Goal: Information Seeking & Learning: Learn about a topic

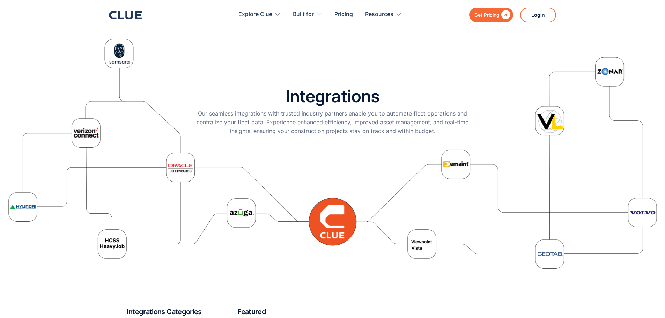
click at [261, 59] on div "Integrations Our seamless integrations with trusted industry partners enable yo…" at bounding box center [332, 153] width 651 height 237
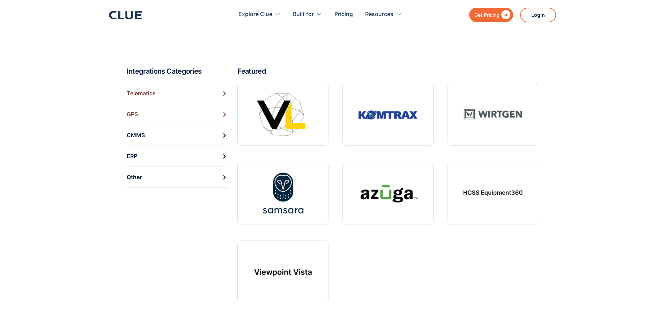
scroll to position [279, 0]
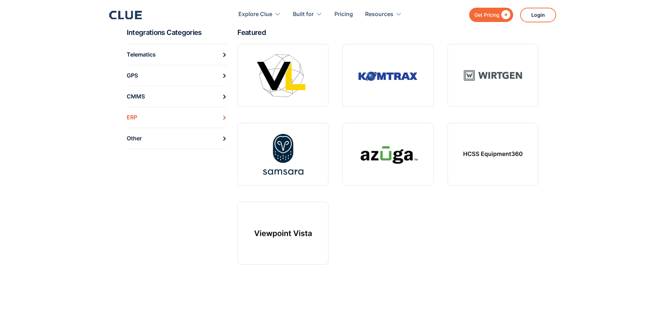
click at [132, 117] on div "ERP" at bounding box center [132, 117] width 10 height 11
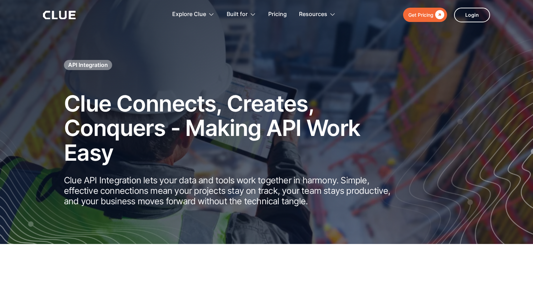
click at [505, 26] on header "Get Pricing  Explore Clue Solutions Tailored solutions for your construction e…" at bounding box center [266, 15] width 533 height 30
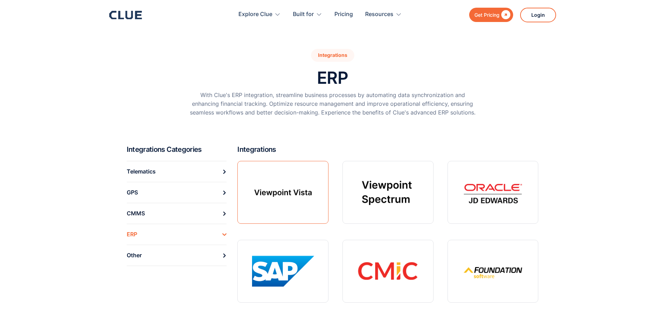
click at [268, 193] on link at bounding box center [282, 192] width 91 height 63
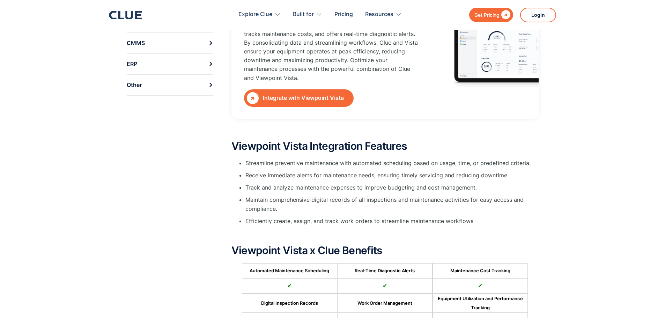
scroll to position [140, 0]
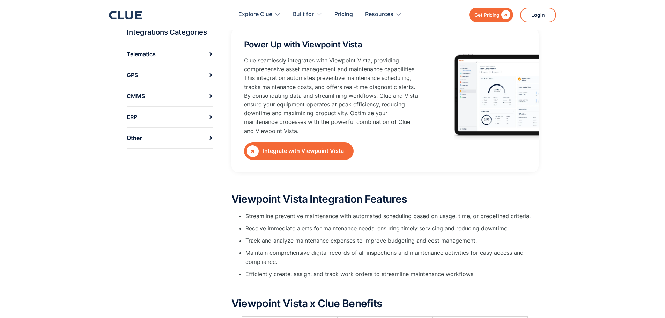
click at [288, 151] on div "Integrate with Viewpoint Vista" at bounding box center [307, 151] width 88 height 9
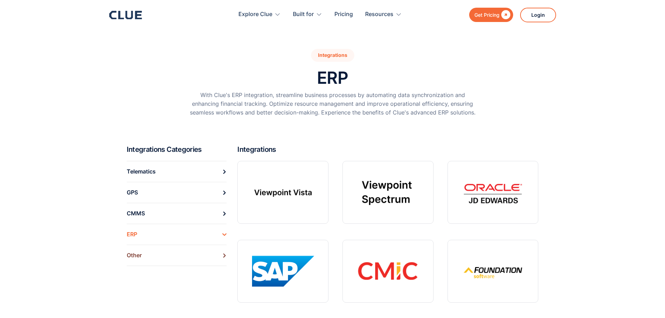
click at [183, 260] on link "Other" at bounding box center [177, 255] width 100 height 21
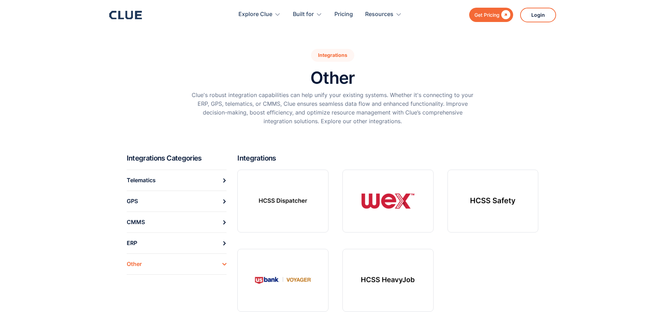
click at [351, 129] on div "Clue's robust integration capabilities can help unify your existing systems. Wh…" at bounding box center [333, 112] width 286 height 42
click at [578, 100] on section "Integrations Other Clue's robust integration capabilities can help unify your e…" at bounding box center [332, 77] width 665 height 154
